Goal: Information Seeking & Learning: Check status

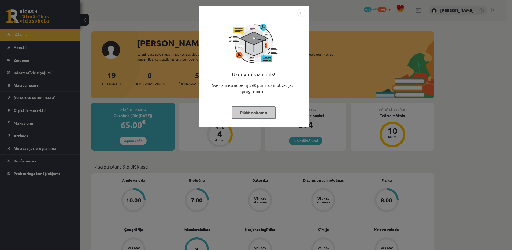
click at [250, 120] on div "Uzdevums izpildīts! Sveicam esi nopelnījis 60 punktus motivācijas programmā Pil…" at bounding box center [254, 70] width 104 height 107
click at [245, 113] on button "Pildīt nākamo" at bounding box center [254, 112] width 44 height 12
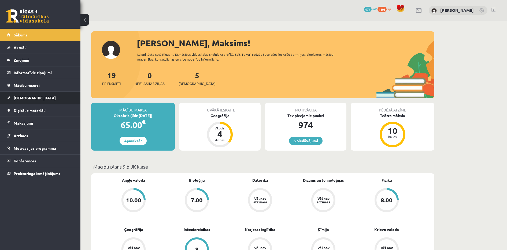
click at [36, 97] on link "[DEMOGRAPHIC_DATA]" at bounding box center [40, 98] width 67 height 12
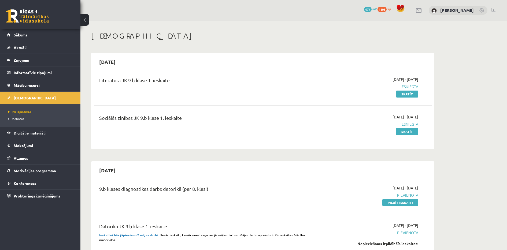
click at [20, 115] on li "Neizpildītās" at bounding box center [41, 111] width 67 height 7
click at [20, 120] on link "Izlabotās" at bounding box center [41, 118] width 67 height 5
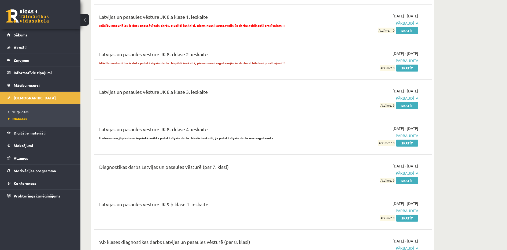
scroll to position [4545, 0]
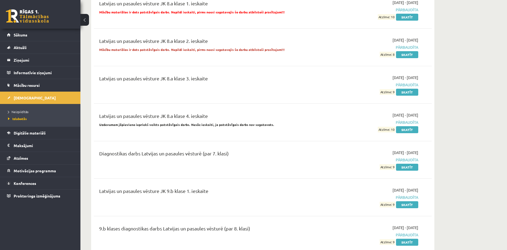
click at [412, 212] on div "Latvijas un pasaules vēsture JK 9.b klase 1. ieskaite 2025-09-16 - 2025-09-30 P…" at bounding box center [263, 197] width 338 height 31
click at [409, 206] on link "Skatīt" at bounding box center [407, 204] width 22 height 7
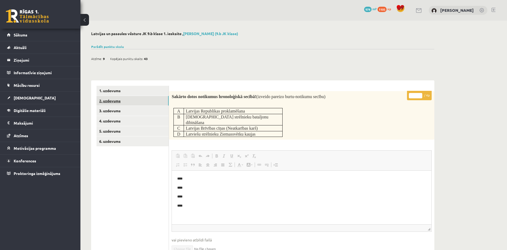
click at [136, 101] on link "2. uzdevums" at bounding box center [133, 101] width 72 height 10
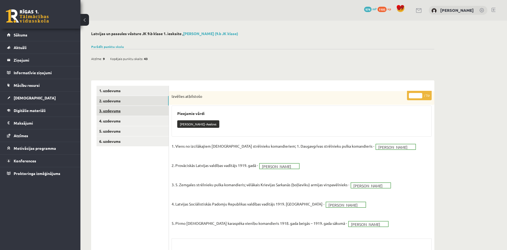
click at [136, 110] on link "3. uzdevums" at bounding box center [133, 111] width 72 height 10
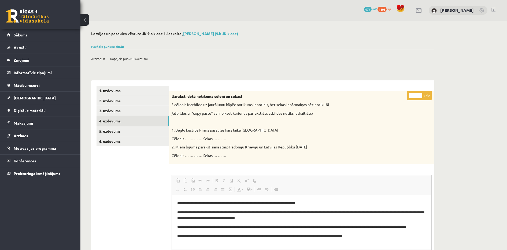
click at [134, 123] on link "4. uzdevums" at bounding box center [133, 121] width 72 height 10
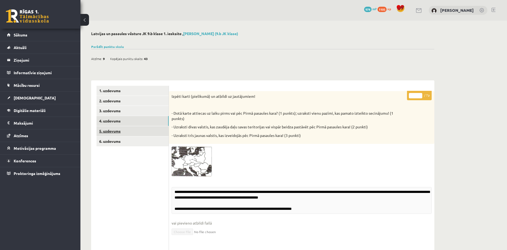
click at [136, 135] on link "5. uzdevums" at bounding box center [133, 131] width 72 height 10
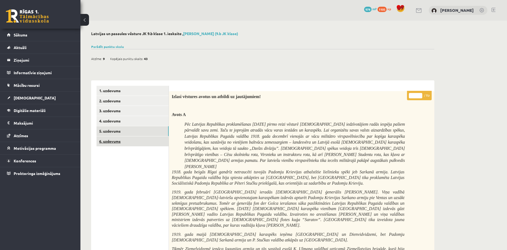
click at [138, 142] on link "6. uzdevums" at bounding box center [133, 141] width 72 height 10
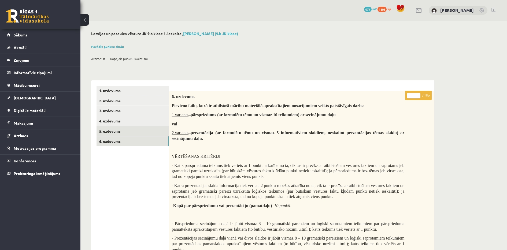
click at [130, 134] on link "5. uzdevums" at bounding box center [133, 131] width 72 height 10
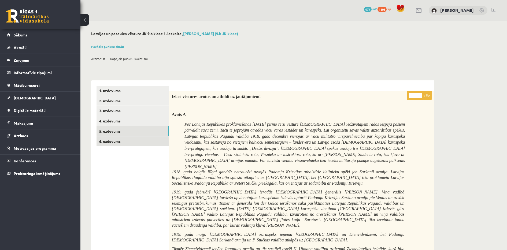
click at [134, 142] on link "6. uzdevums" at bounding box center [133, 141] width 72 height 10
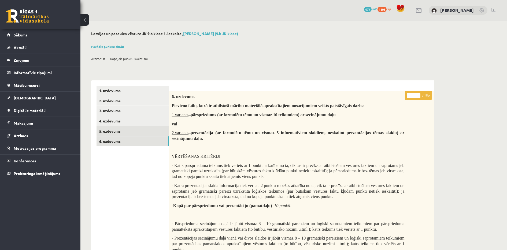
click at [135, 134] on link "5. uzdevums" at bounding box center [133, 131] width 72 height 10
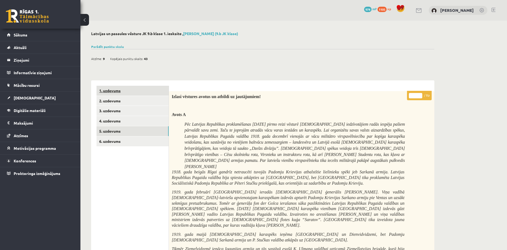
click at [124, 93] on link "1. uzdevums" at bounding box center [133, 91] width 72 height 10
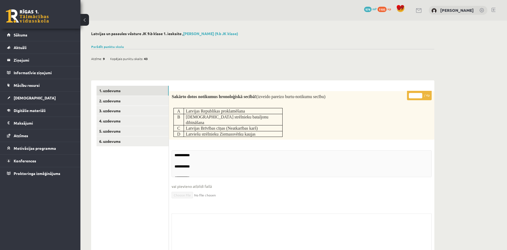
click at [34, 28] on div "0 Dāvanas 974 mP 1105 xp" at bounding box center [40, 14] width 80 height 29
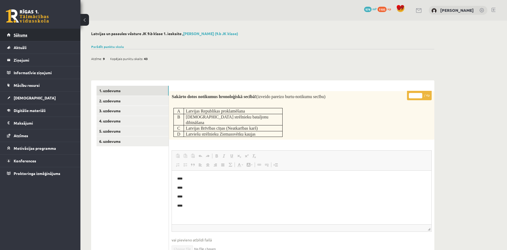
click at [34, 33] on link "Sākums" at bounding box center [40, 35] width 67 height 12
